Goal: Task Accomplishment & Management: Manage account settings

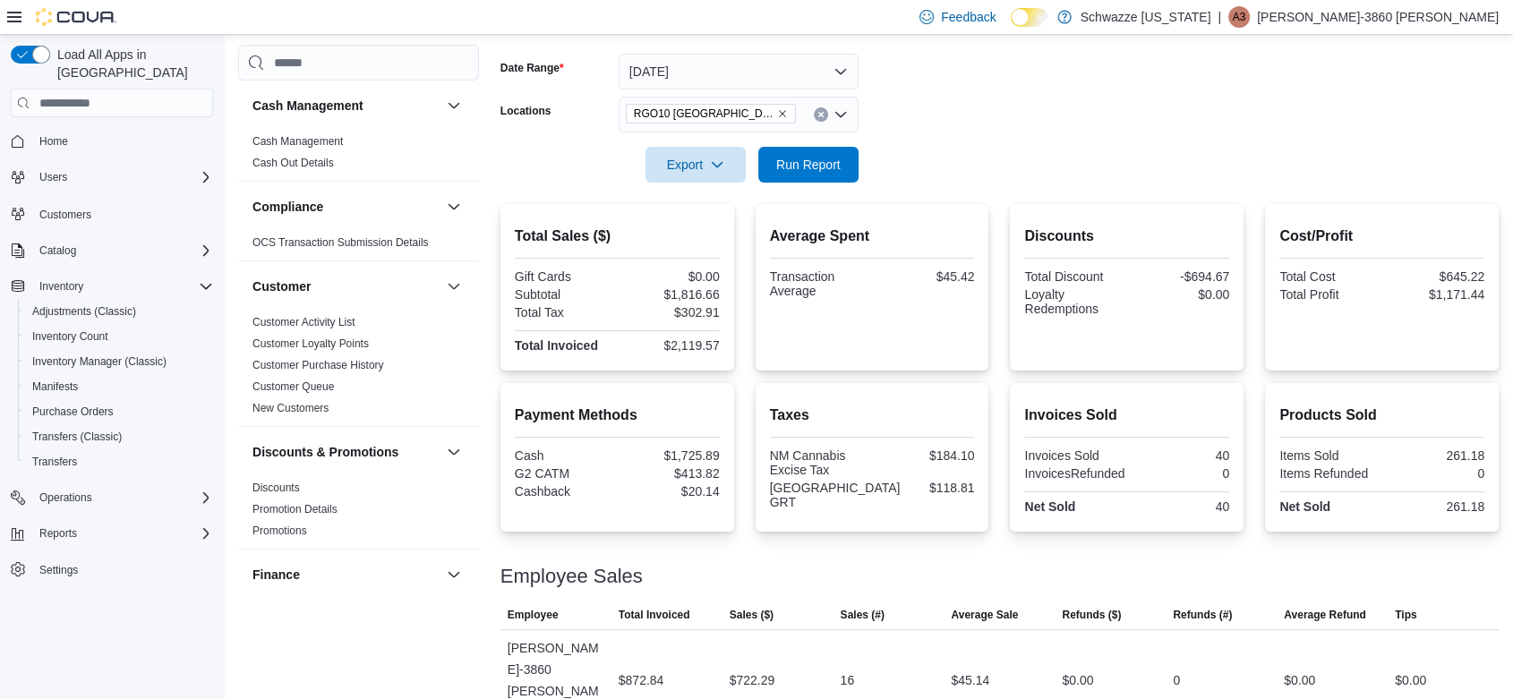
scroll to position [91, 0]
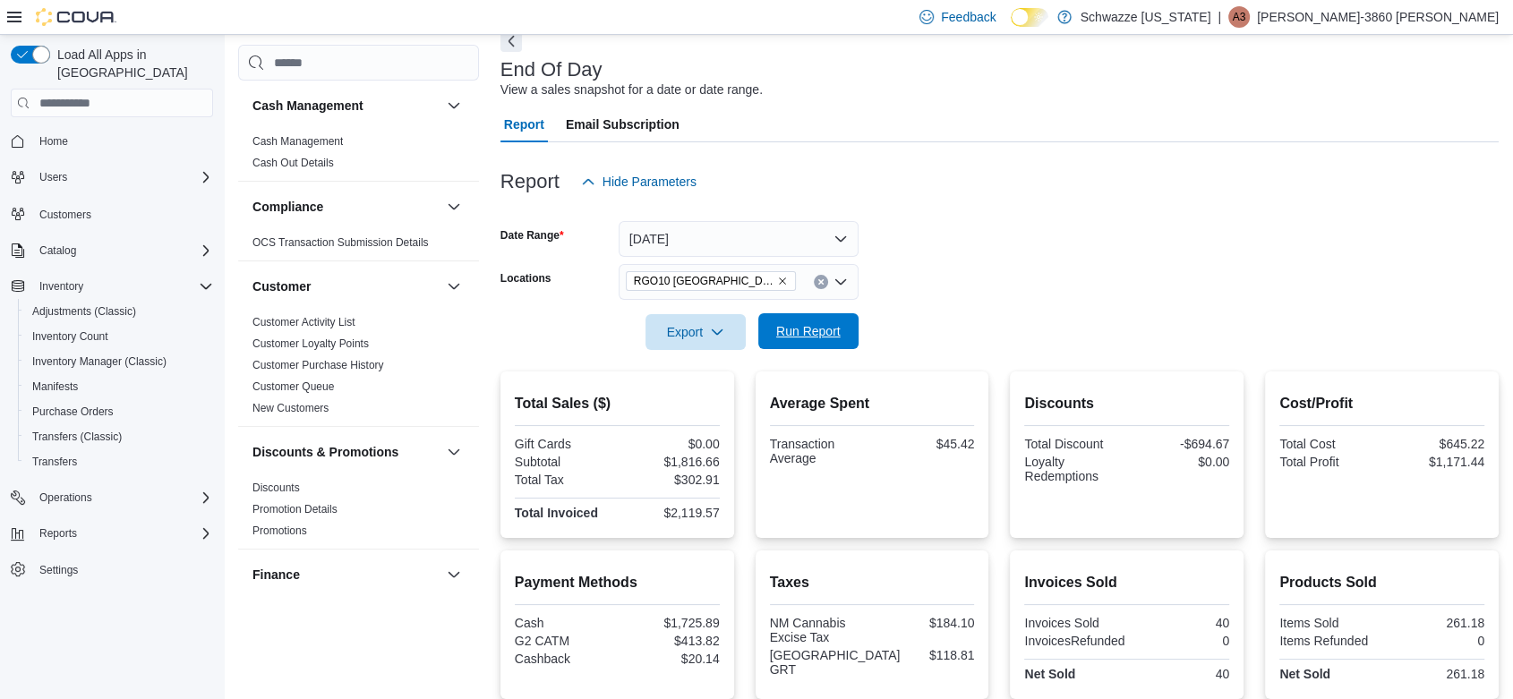
click at [823, 334] on span "Run Report" at bounding box center [808, 331] width 64 height 18
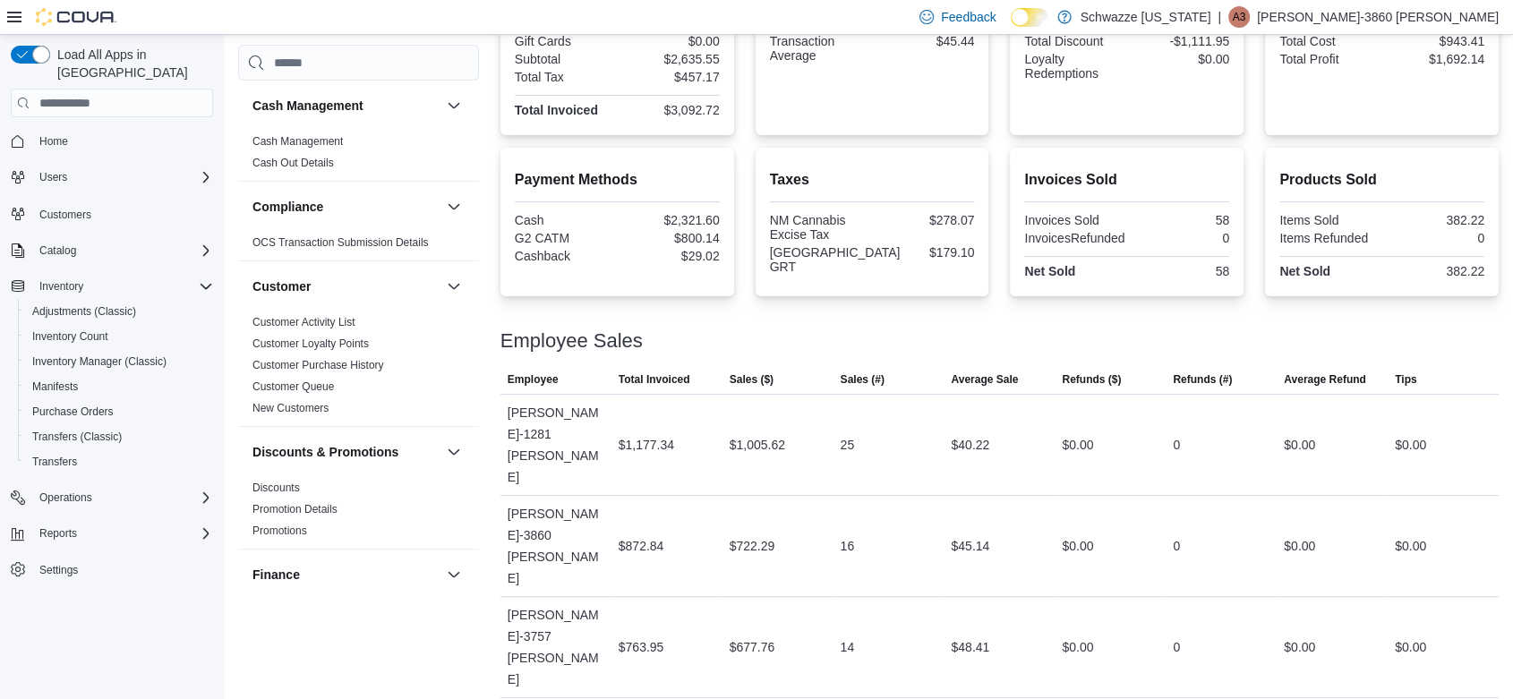
scroll to position [0, 0]
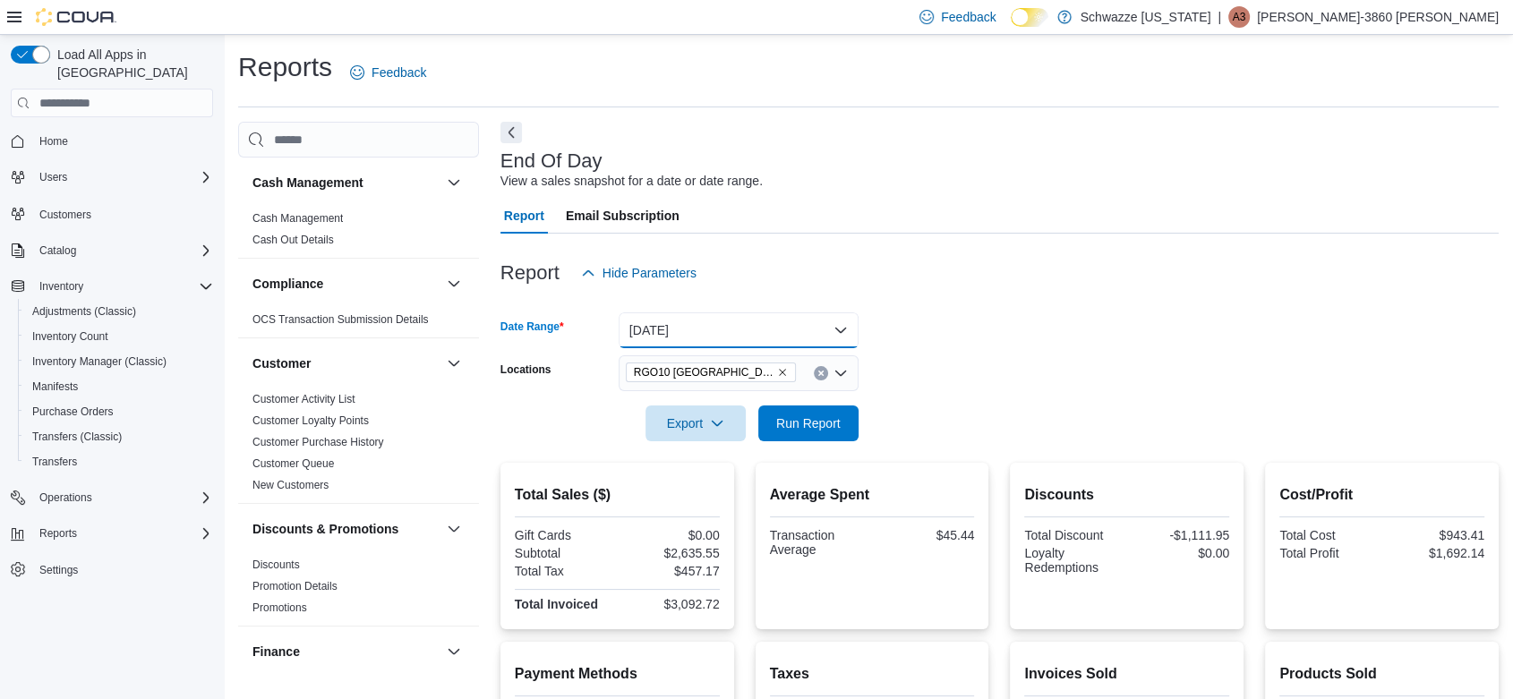
click at [835, 327] on button "Today" at bounding box center [739, 330] width 240 height 36
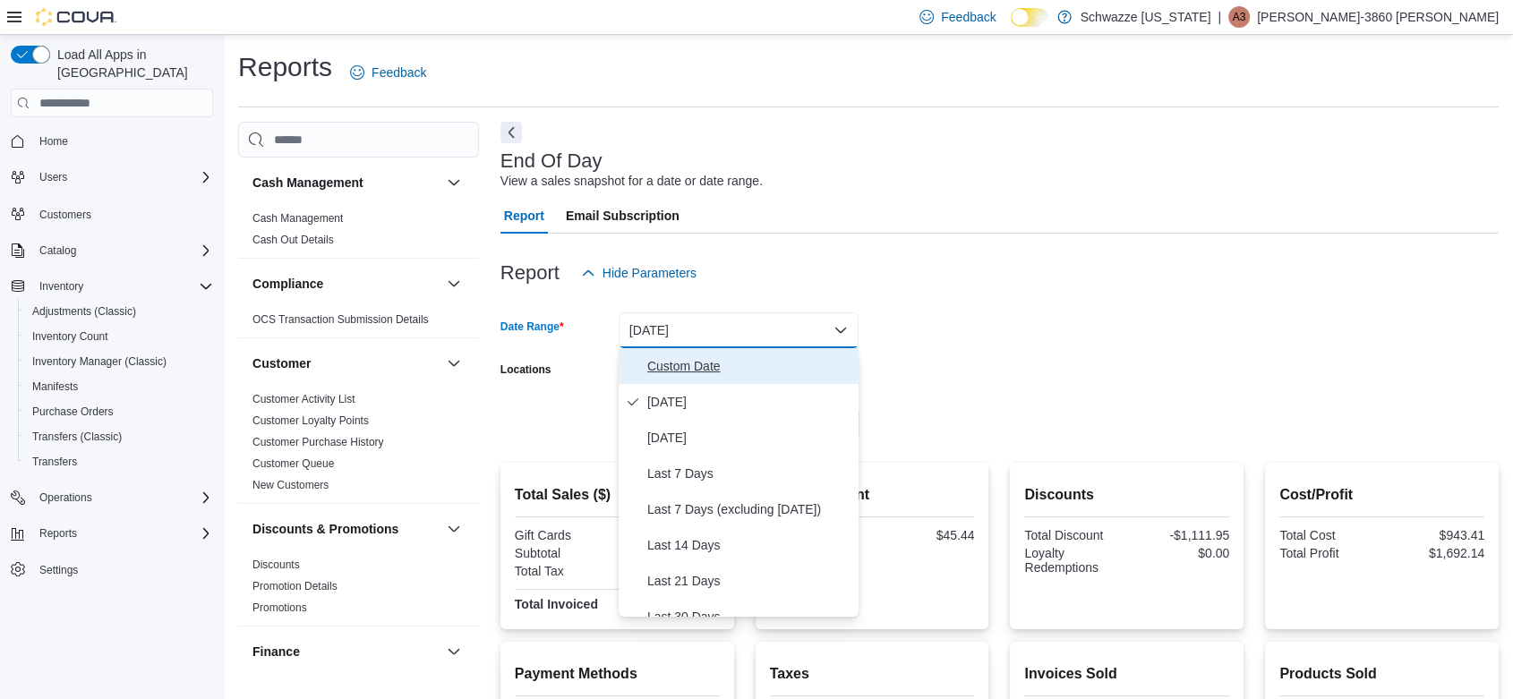
click at [695, 364] on span "Custom Date" at bounding box center [749, 365] width 204 height 21
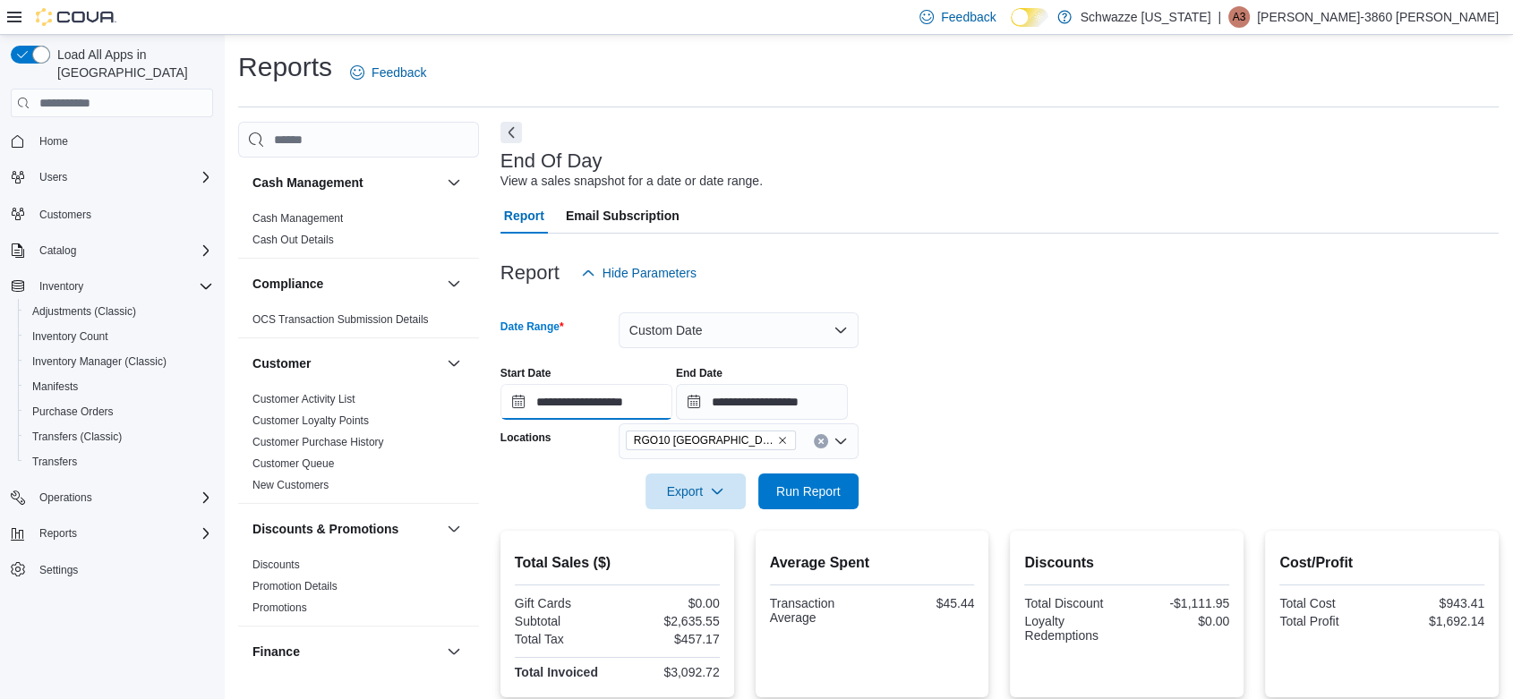
click at [514, 400] on input "**********" at bounding box center [587, 402] width 172 height 36
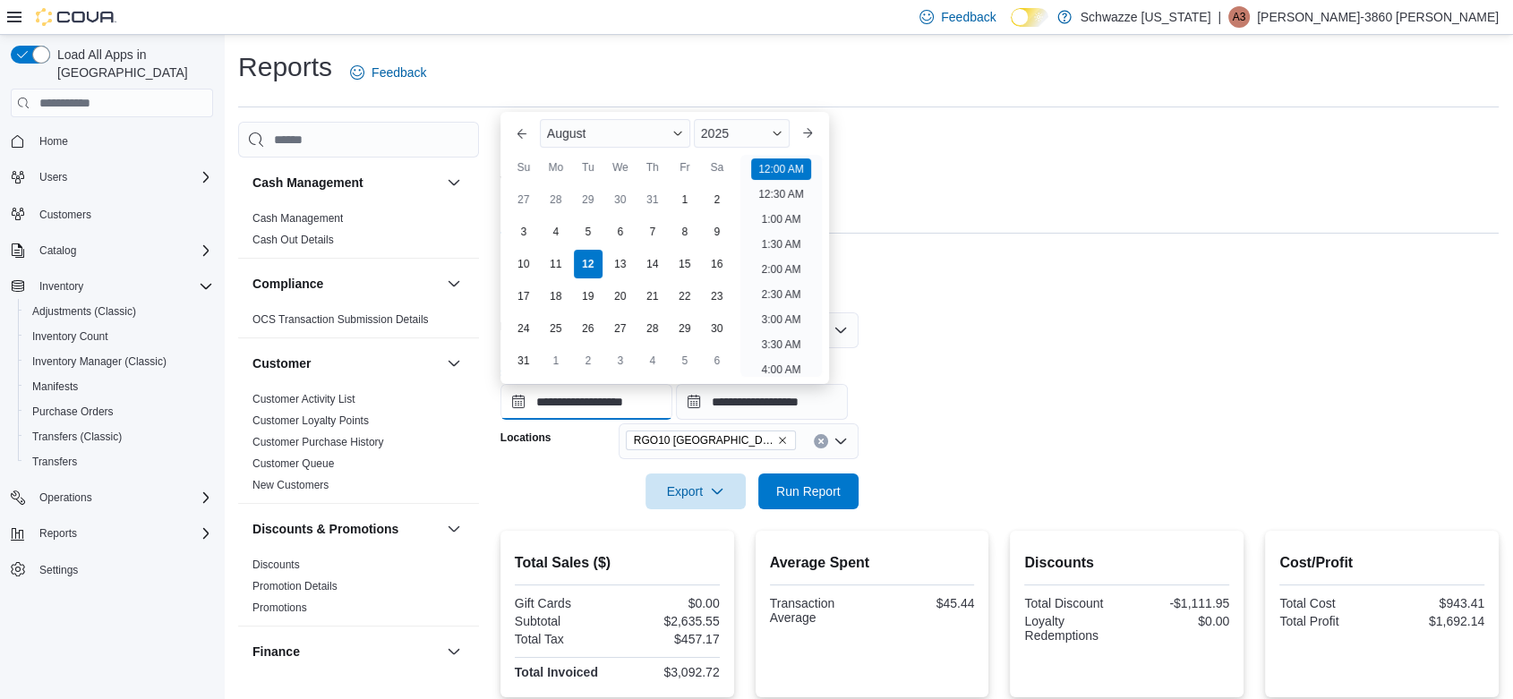
scroll to position [56, 0]
click at [684, 208] on div "1" at bounding box center [684, 199] width 31 height 31
type input "**********"
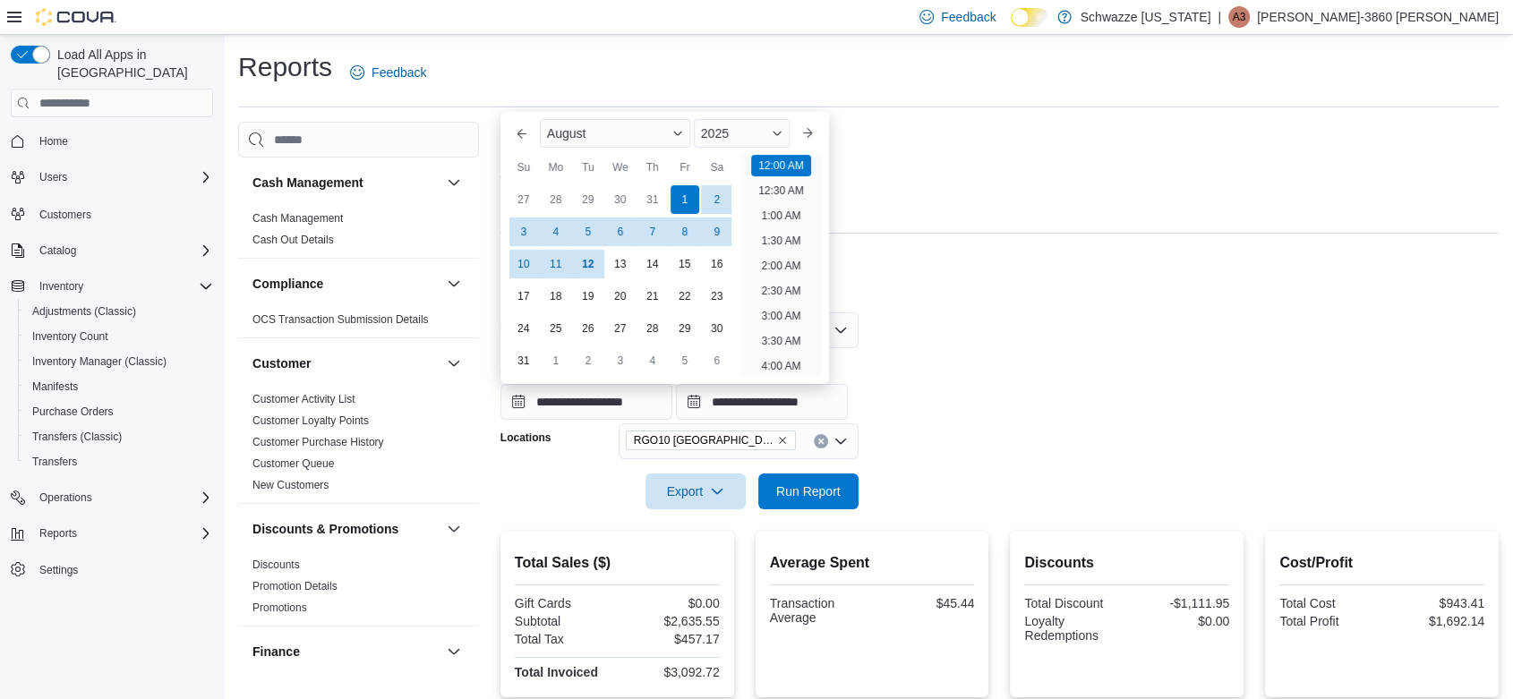
click at [956, 479] on form "**********" at bounding box center [1000, 400] width 998 height 218
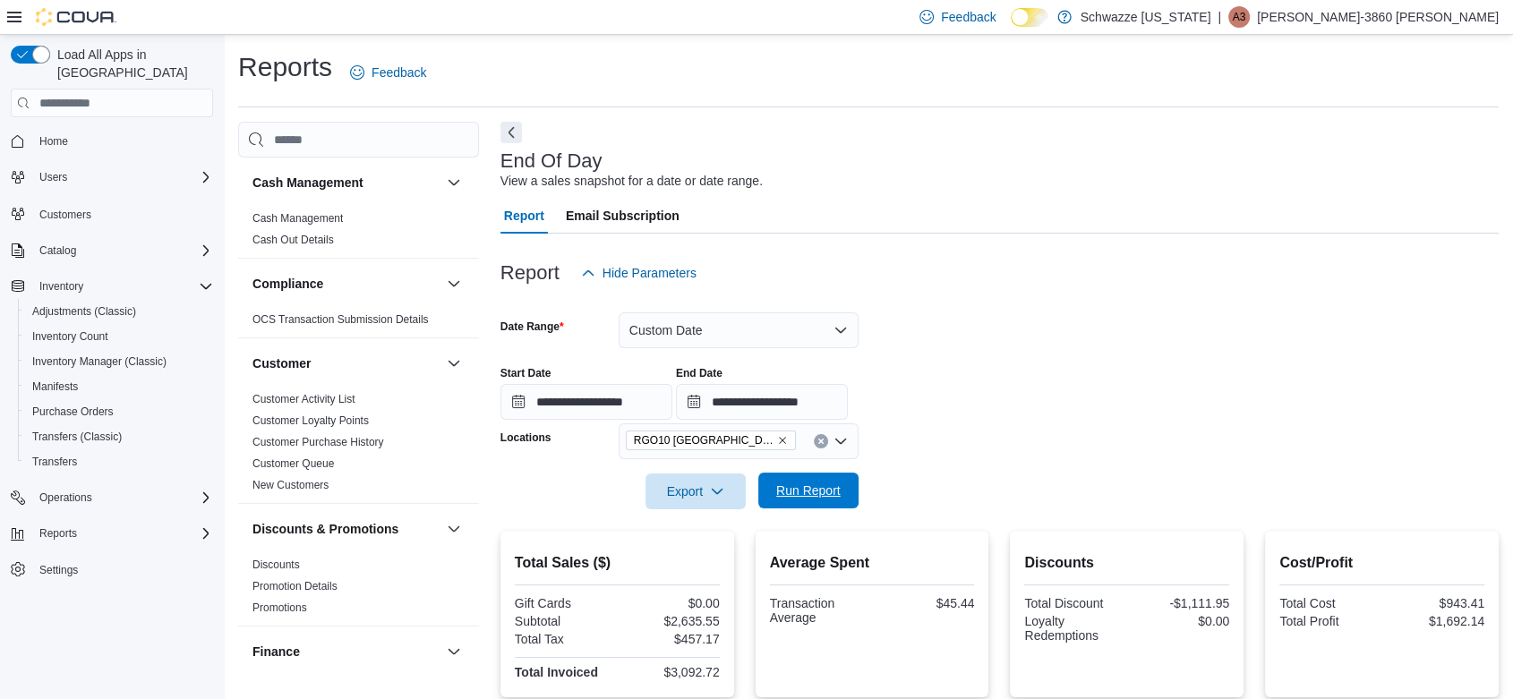
click at [809, 492] on span "Run Report" at bounding box center [808, 491] width 64 height 18
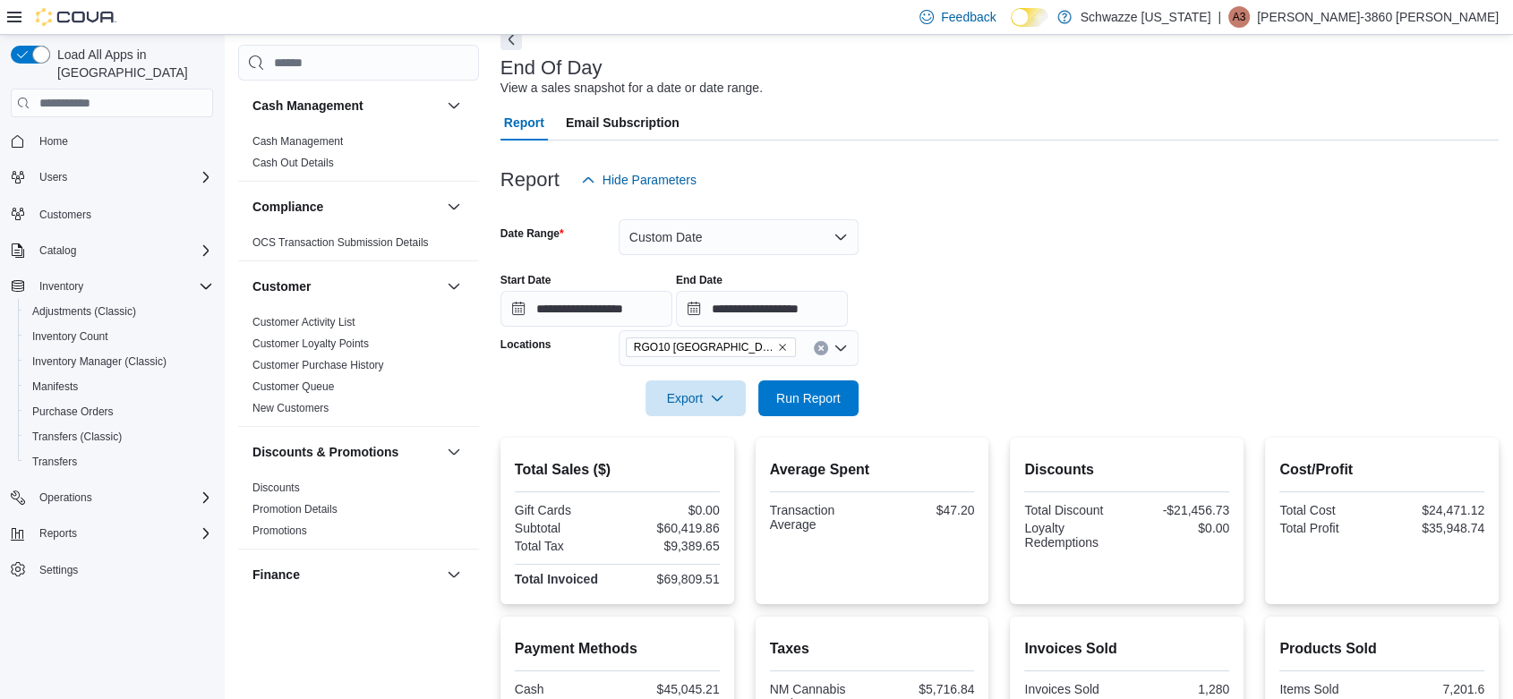
scroll to position [90, 0]
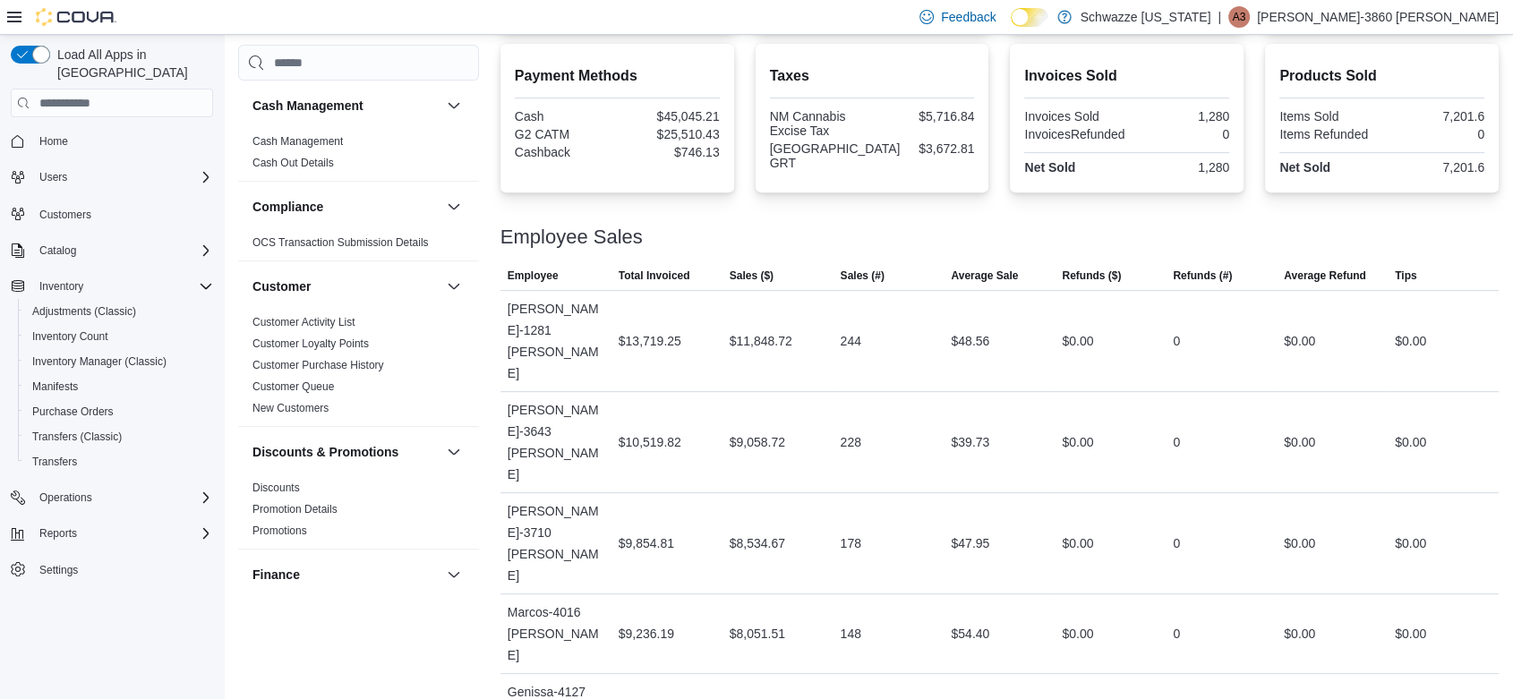
click at [1016, 323] on div "$48.56" at bounding box center [999, 341] width 111 height 36
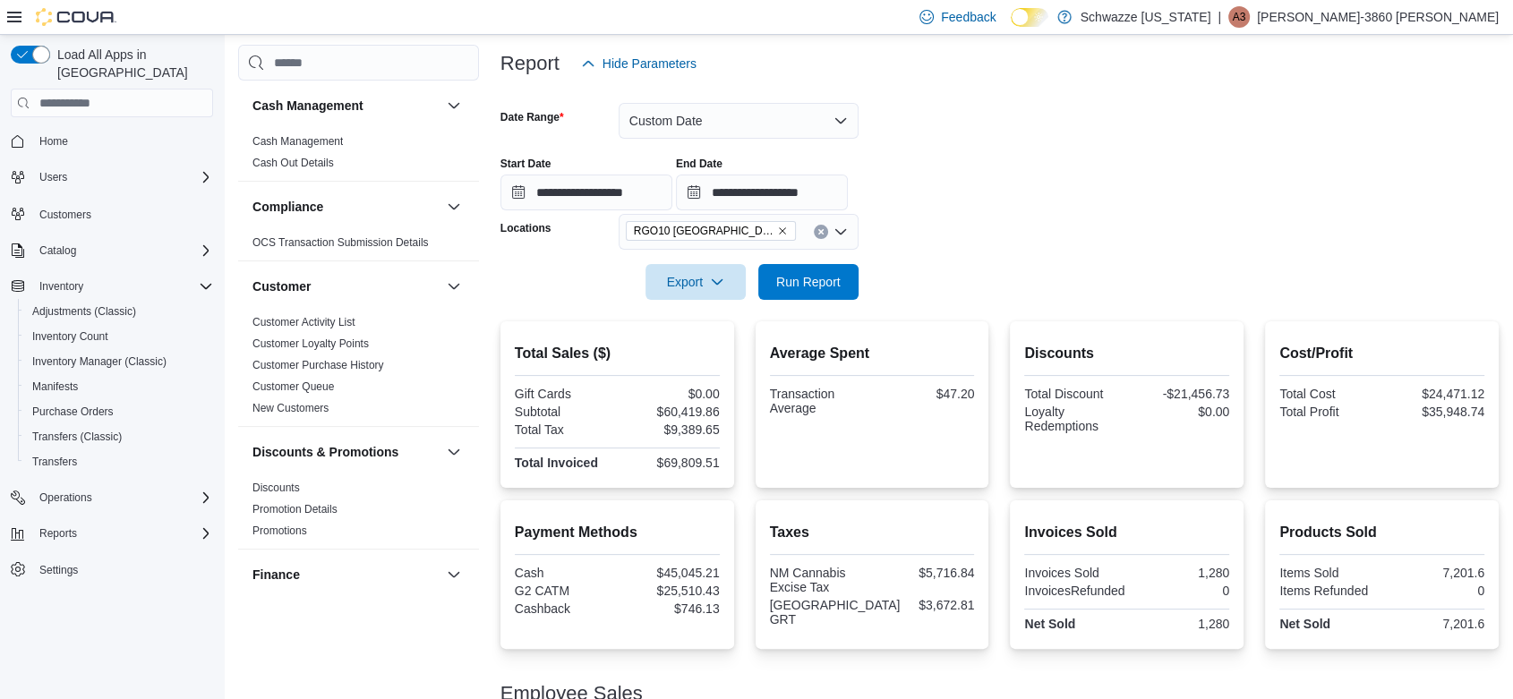
scroll to position [0, 0]
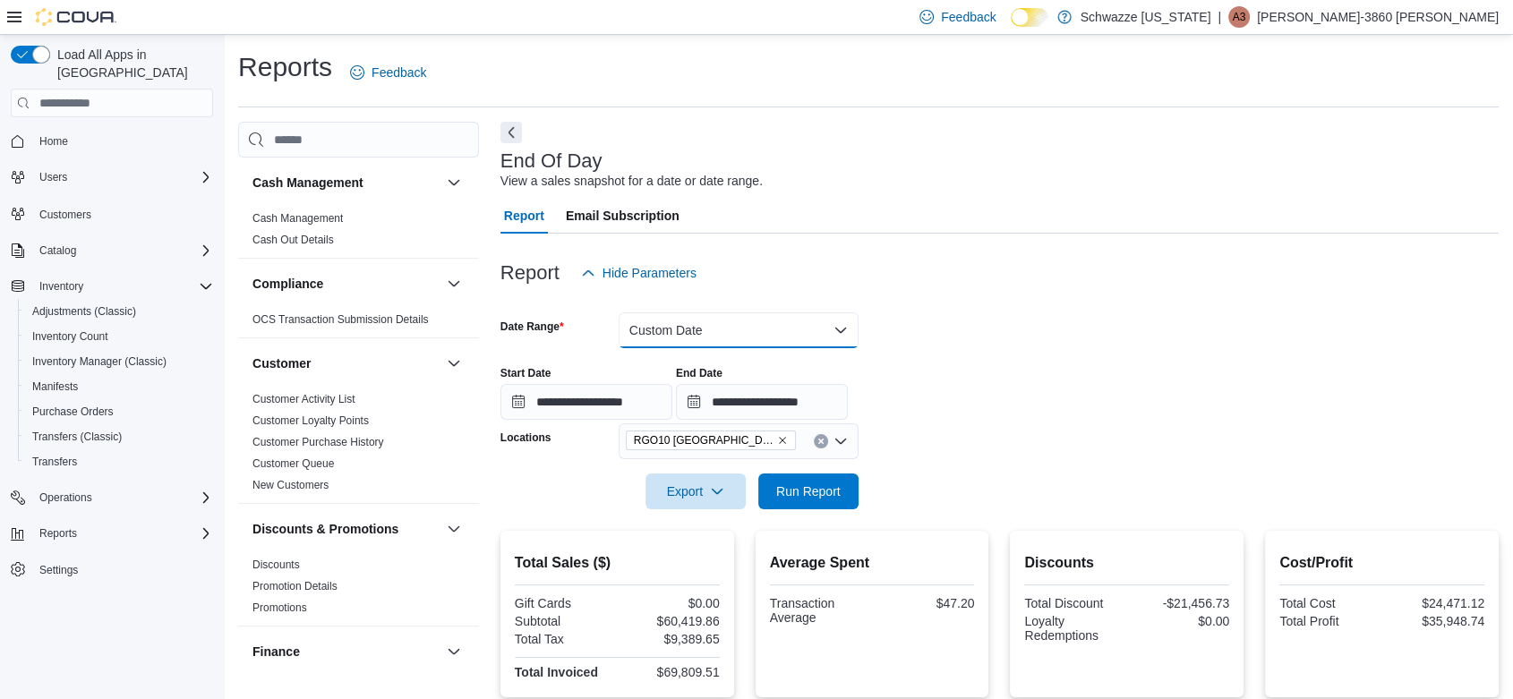
click at [725, 333] on button "Custom Date" at bounding box center [739, 330] width 240 height 36
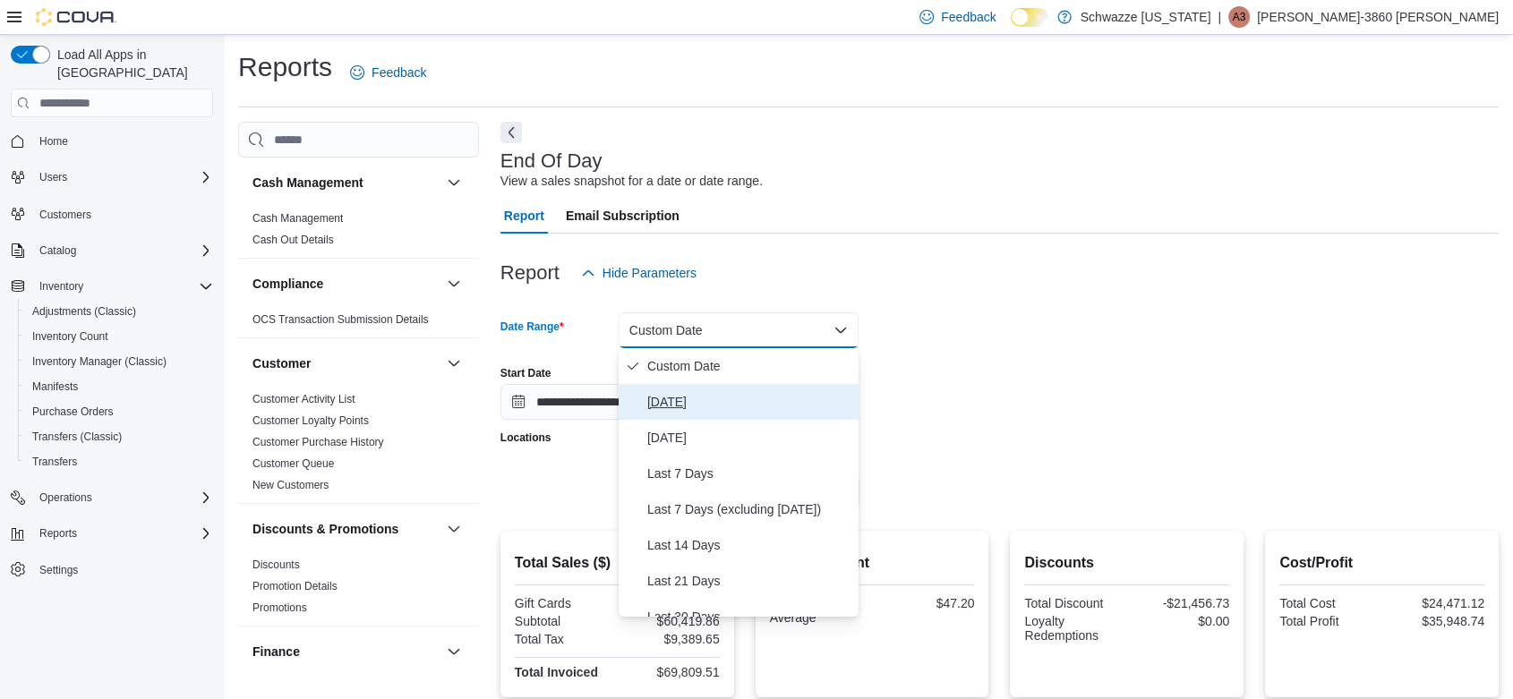
click at [695, 407] on span "Today" at bounding box center [749, 401] width 204 height 21
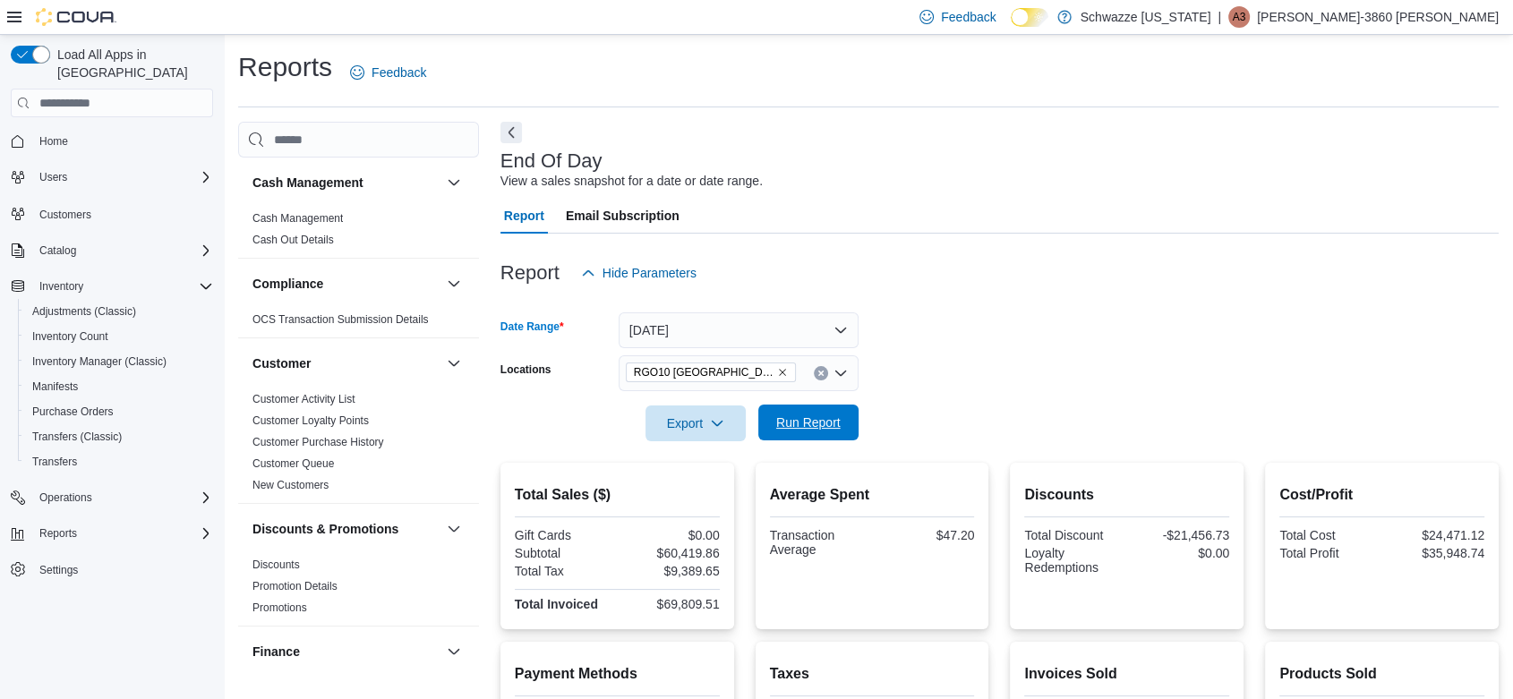
click at [829, 414] on span "Run Report" at bounding box center [808, 423] width 79 height 36
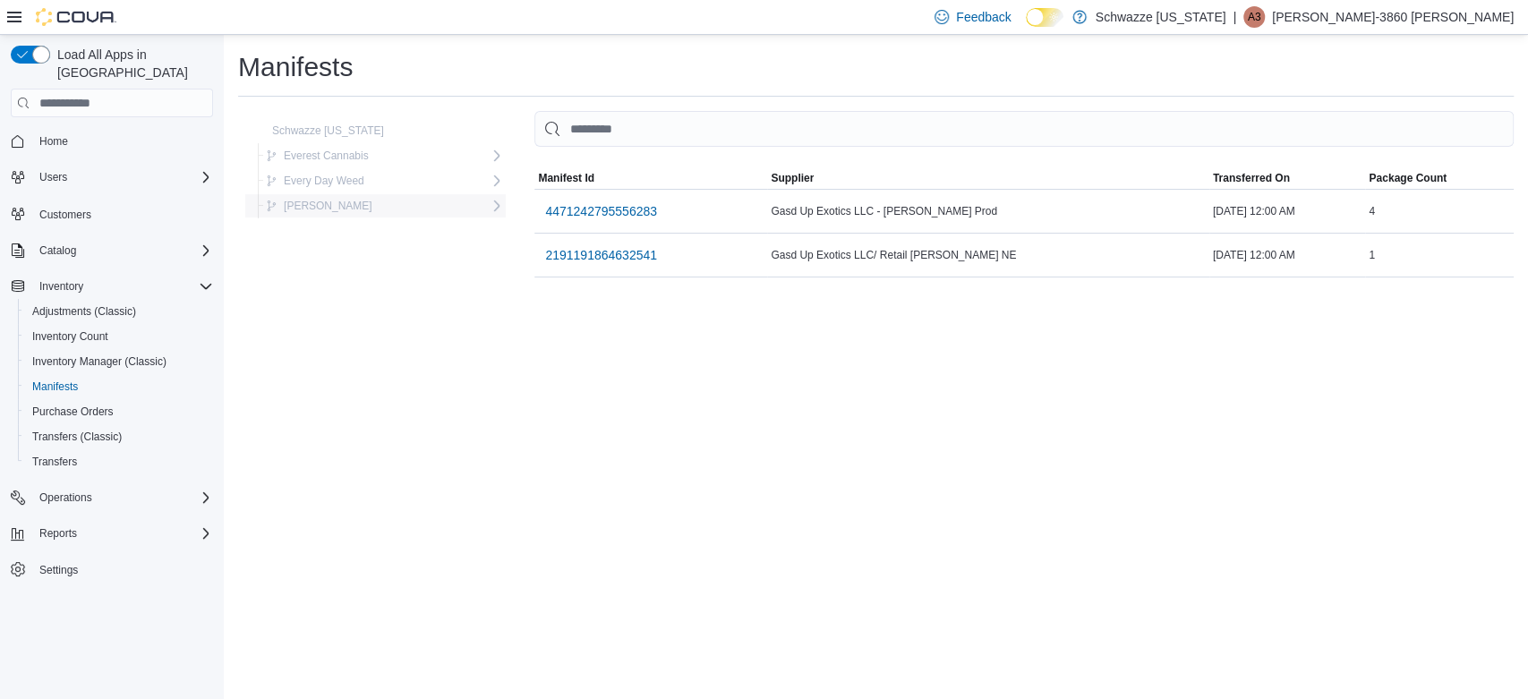
click at [337, 206] on span "[PERSON_NAME]" at bounding box center [328, 206] width 89 height 14
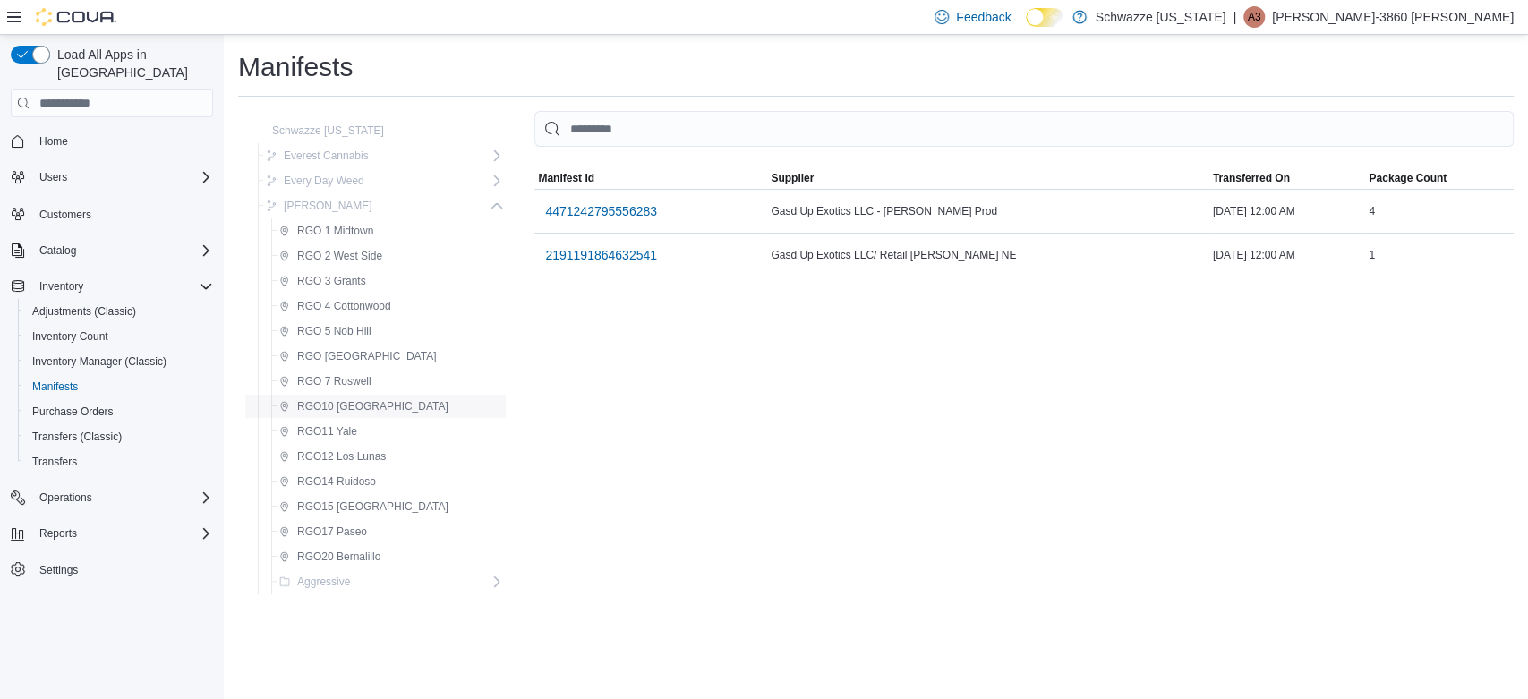
click at [341, 407] on span "RGO10 [GEOGRAPHIC_DATA]" at bounding box center [372, 406] width 151 height 14
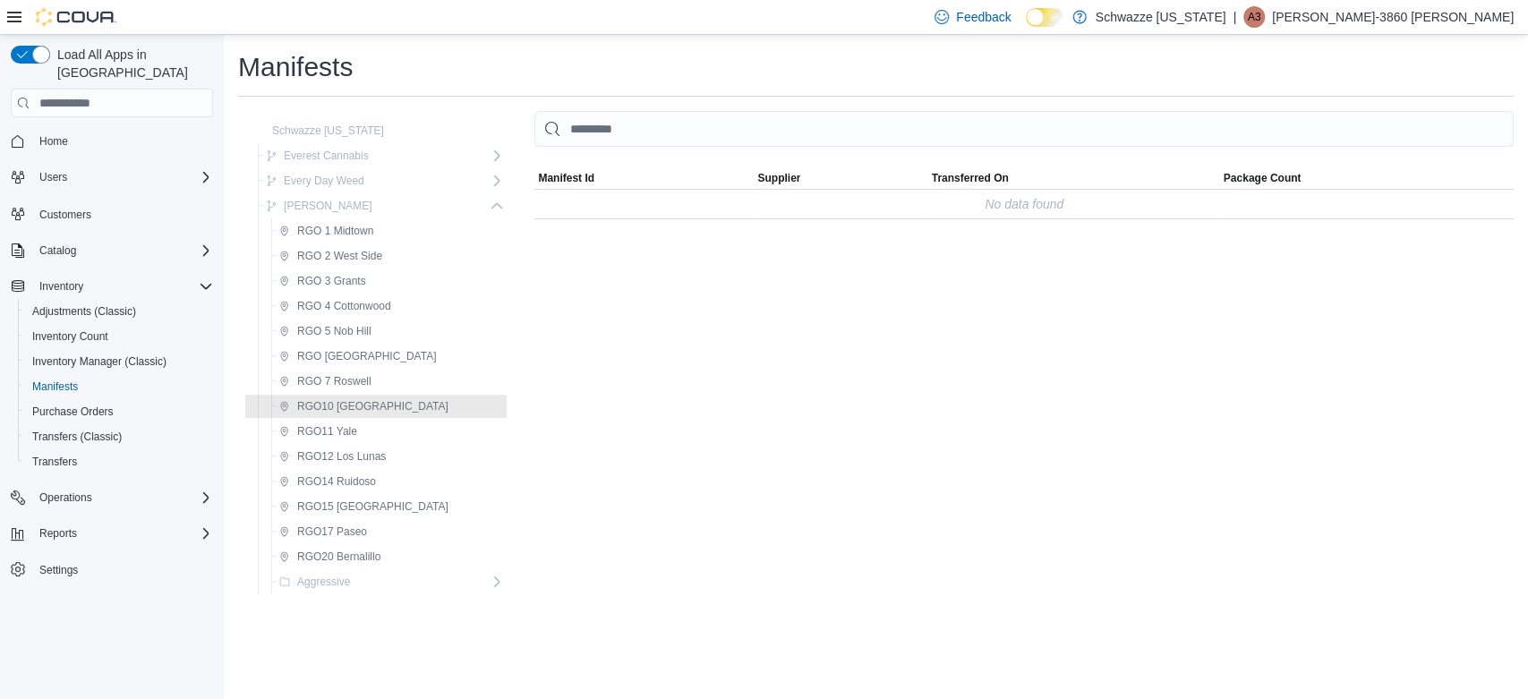
click at [720, 364] on div "MemoryTable from EuiInMemoryTable Manifest Id Supplier Transferred On Package C…" at bounding box center [1025, 356] width 980 height 491
click at [324, 406] on span "RGO10 [GEOGRAPHIC_DATA]" at bounding box center [372, 406] width 151 height 14
click at [675, 274] on div "MemoryTable from EuiInMemoryTable Manifest Id Supplier Transferred On Package C…" at bounding box center [1025, 356] width 980 height 491
